Goal: Find specific page/section: Find specific page/section

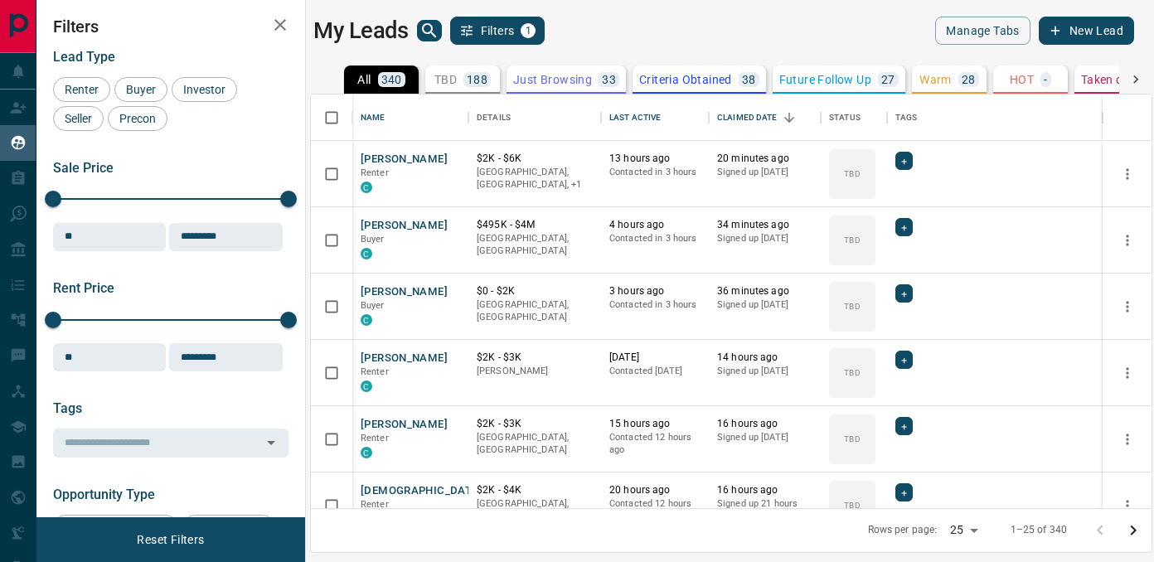
scroll to position [414, 840]
click at [285, 21] on icon "button" at bounding box center [280, 25] width 20 height 20
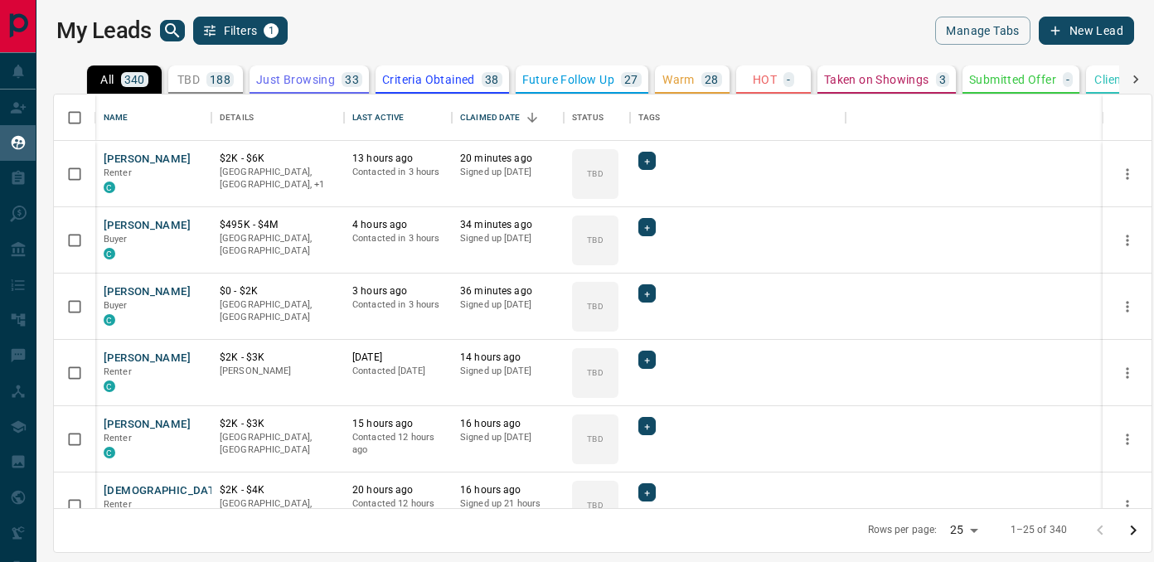
scroll to position [414, 1097]
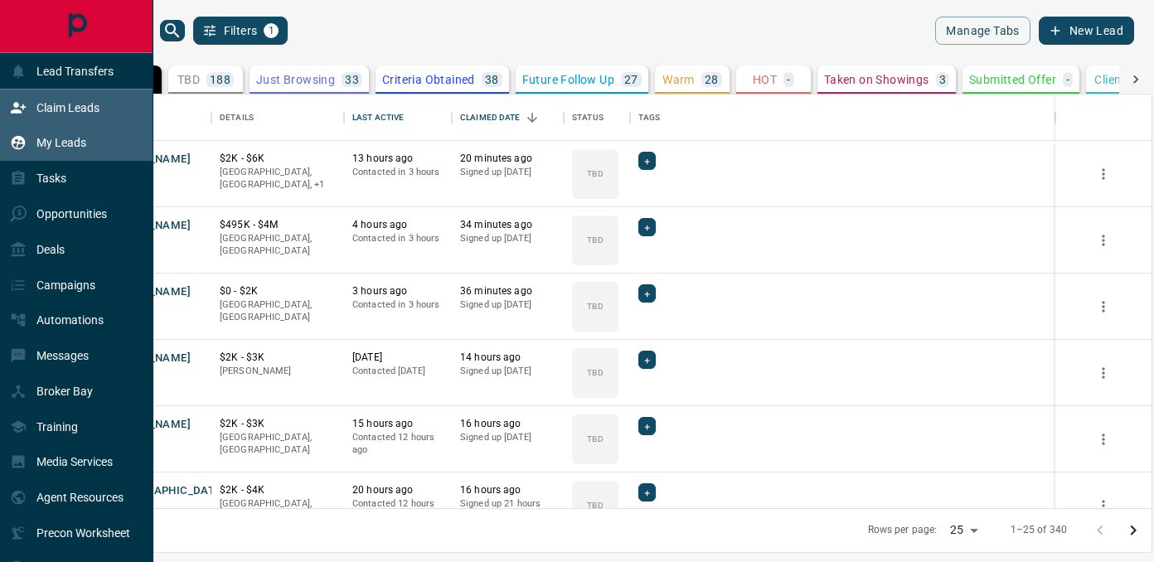
click at [17, 104] on icon at bounding box center [18, 107] width 15 height 11
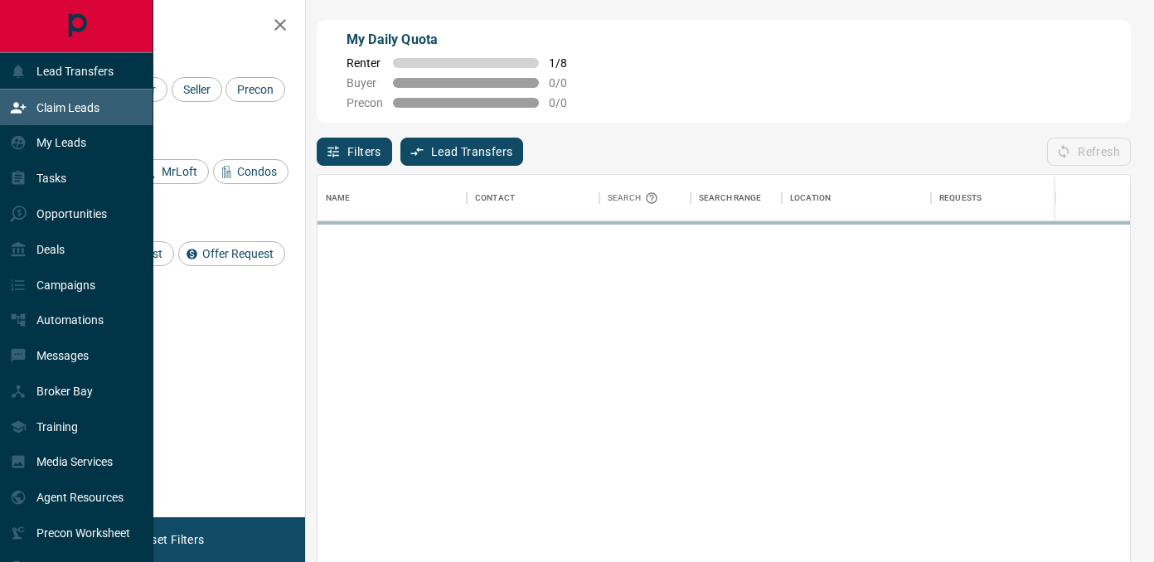
scroll to position [423, 812]
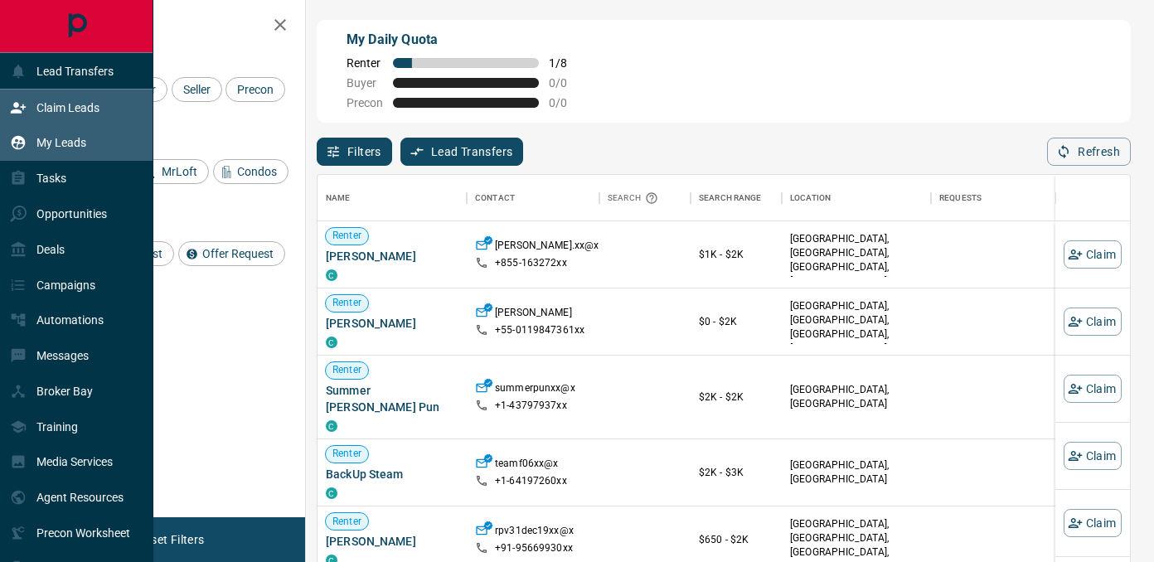
click at [60, 136] on p "My Leads" at bounding box center [61, 142] width 50 height 13
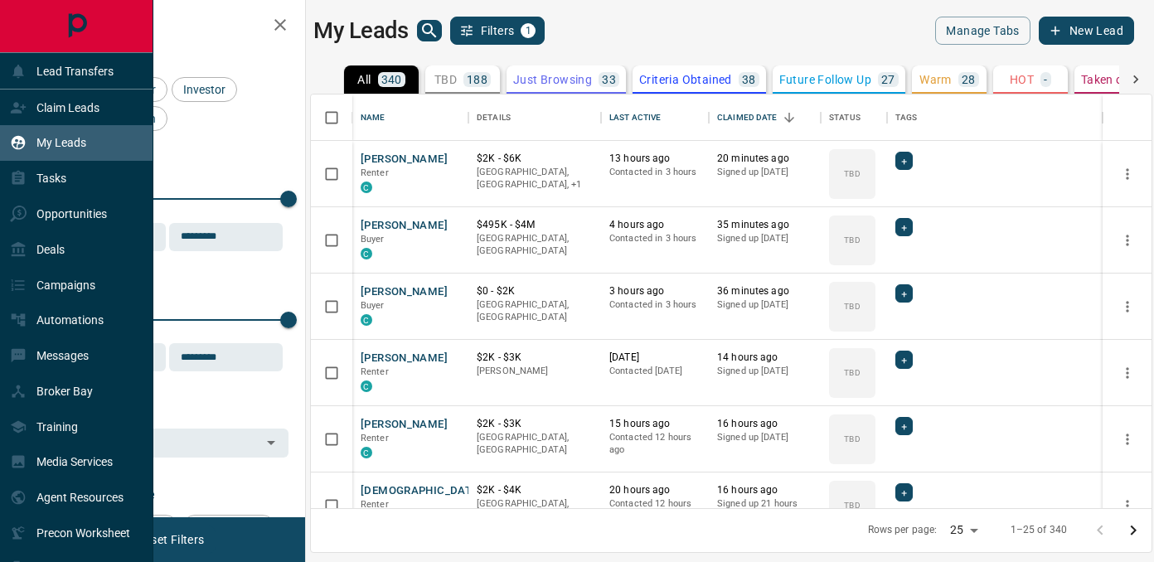
scroll to position [414, 840]
click at [65, 219] on p "Opportunities" at bounding box center [71, 213] width 70 height 13
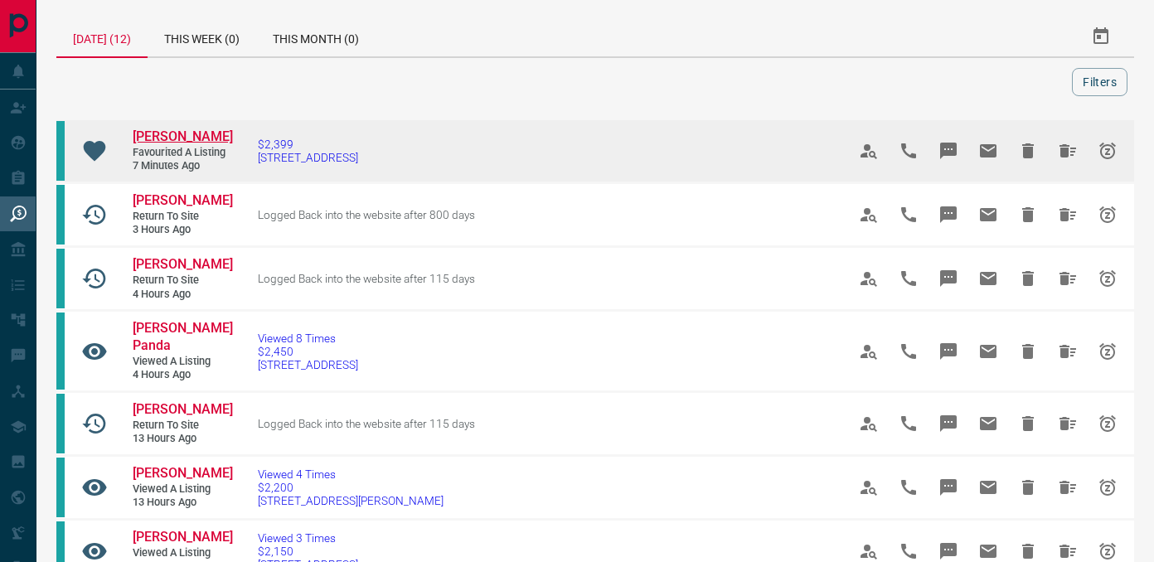
click at [162, 131] on span "[PERSON_NAME]" at bounding box center [183, 136] width 100 height 16
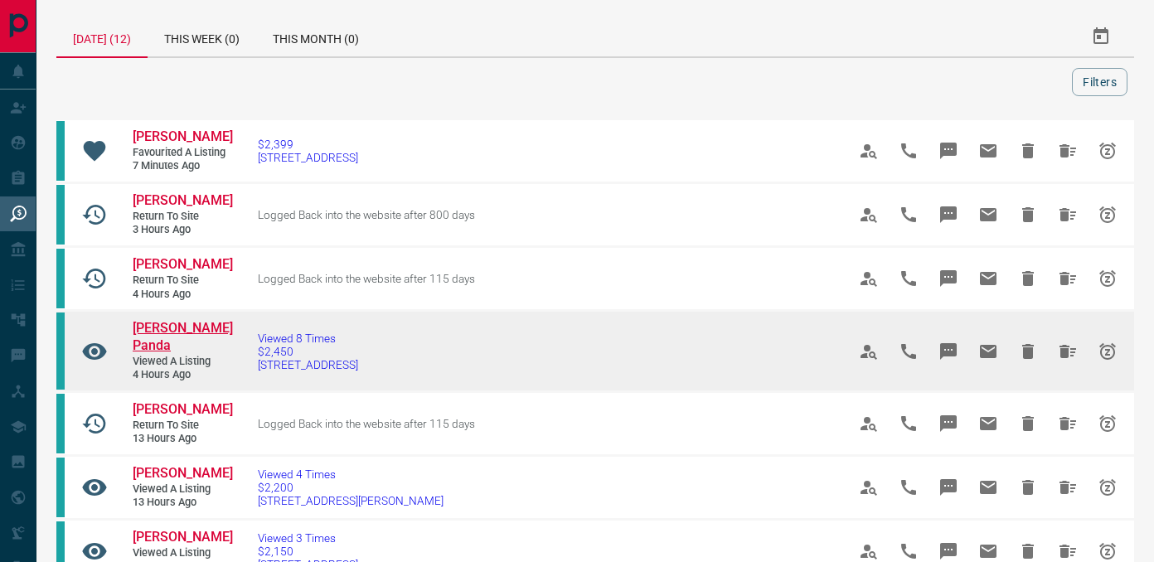
click at [167, 322] on span "[PERSON_NAME] Panda" at bounding box center [183, 336] width 100 height 33
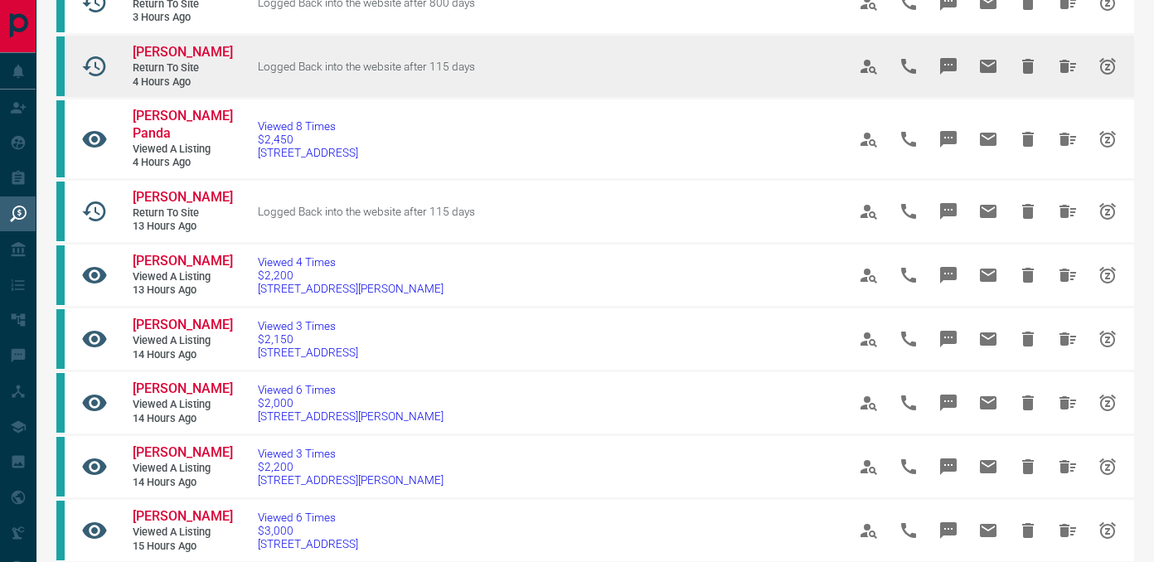
scroll to position [220, 0]
